Goal: Information Seeking & Learning: Learn about a topic

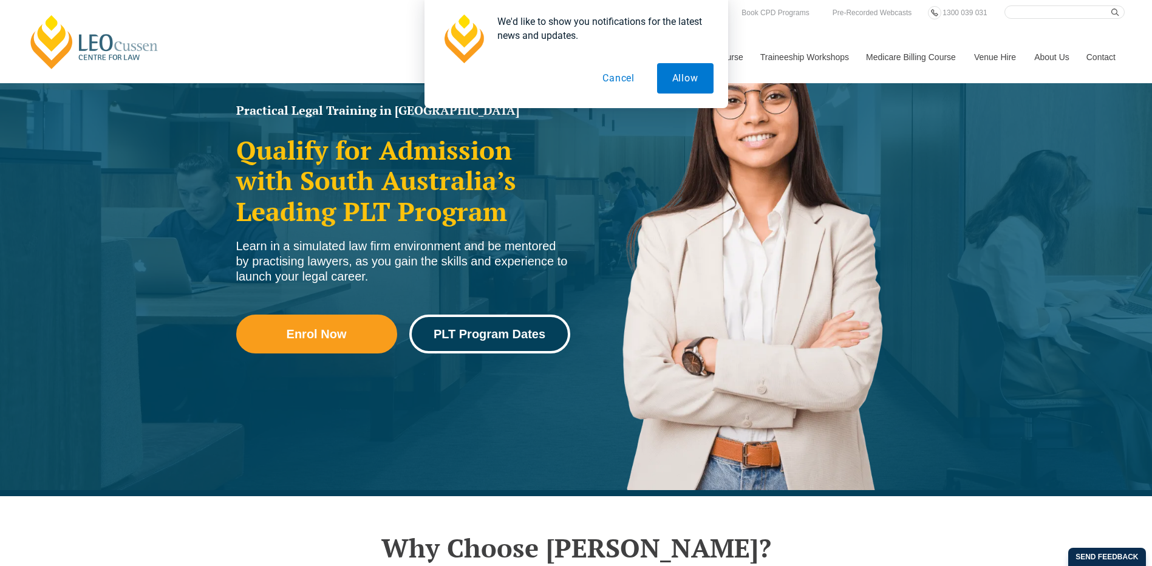
click at [516, 333] on span "PLT Program Dates" at bounding box center [490, 334] width 112 height 12
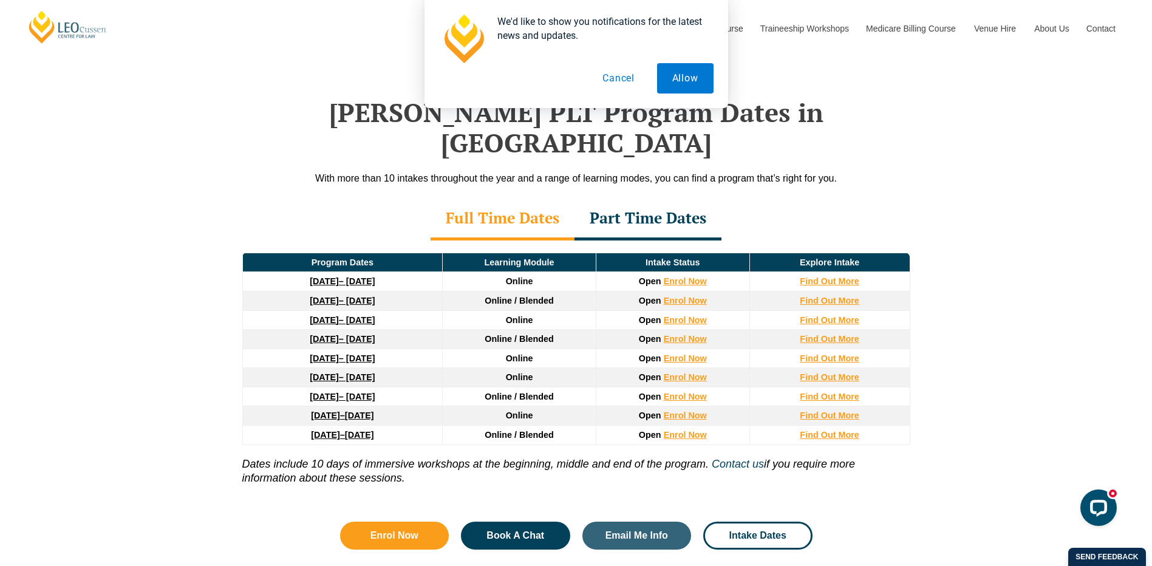
scroll to position [1567, 0]
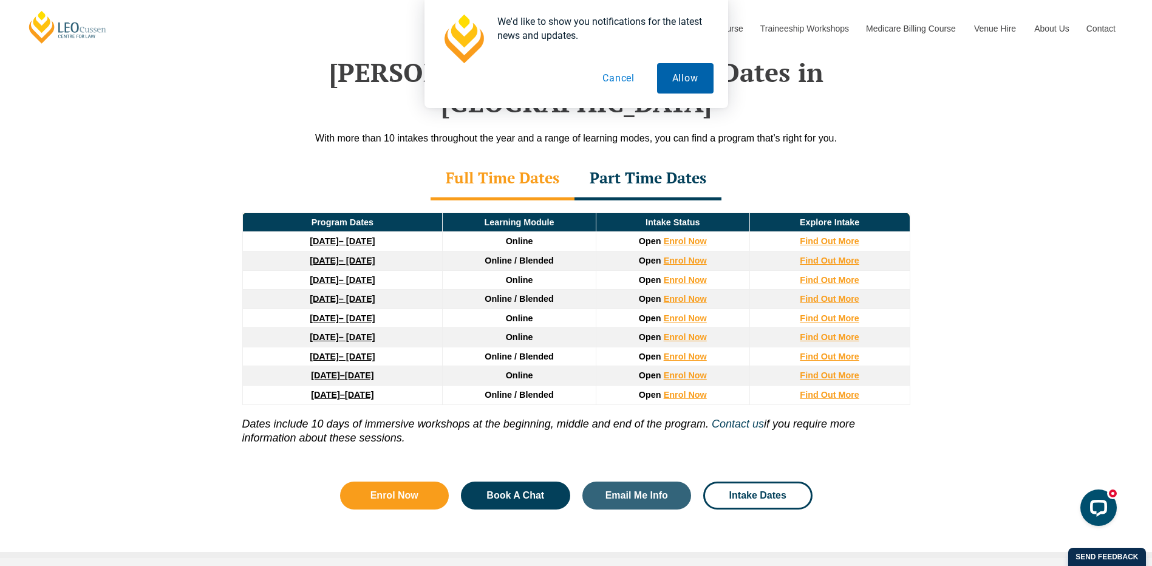
click at [682, 77] on button "Allow" at bounding box center [685, 78] width 56 height 30
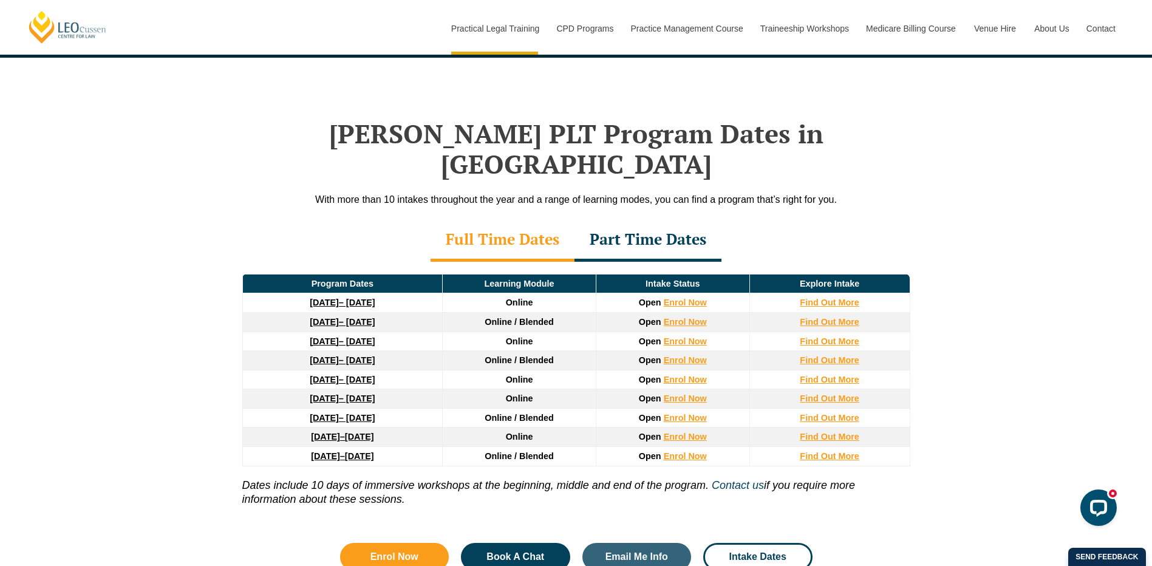
scroll to position [1506, 0]
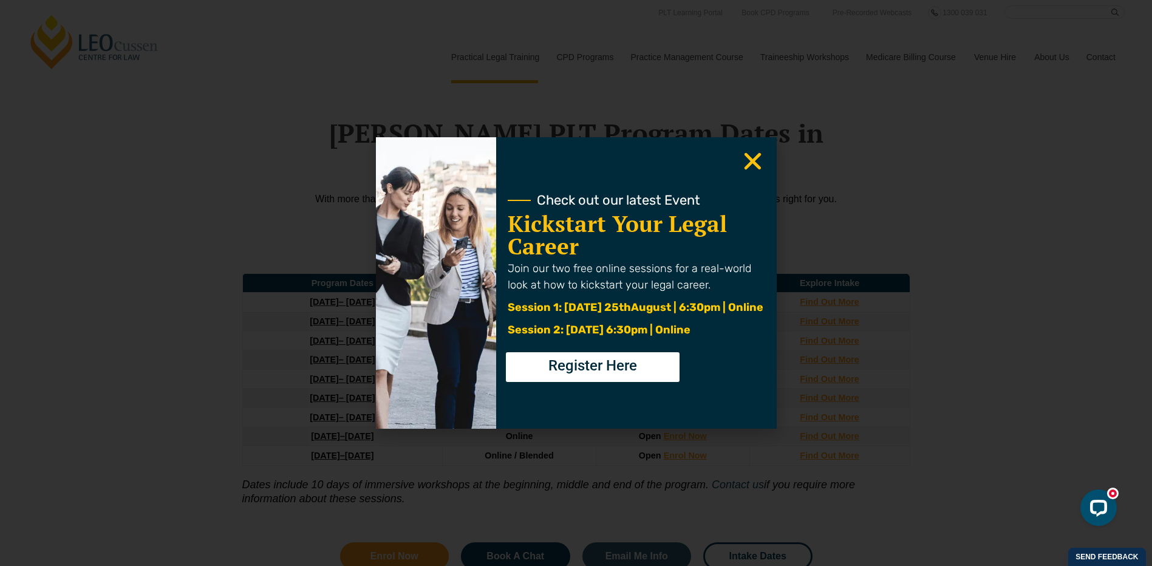
drag, startPoint x: 765, startPoint y: 159, endPoint x: 754, endPoint y: 160, distance: 10.5
click at [762, 159] on div "Check out our latest Event Kickstart Your Legal Career Join our two free online…" at bounding box center [576, 283] width 401 height 292
click at [754, 160] on use "Close" at bounding box center [752, 161] width 17 height 17
